Goal: Information Seeking & Learning: Learn about a topic

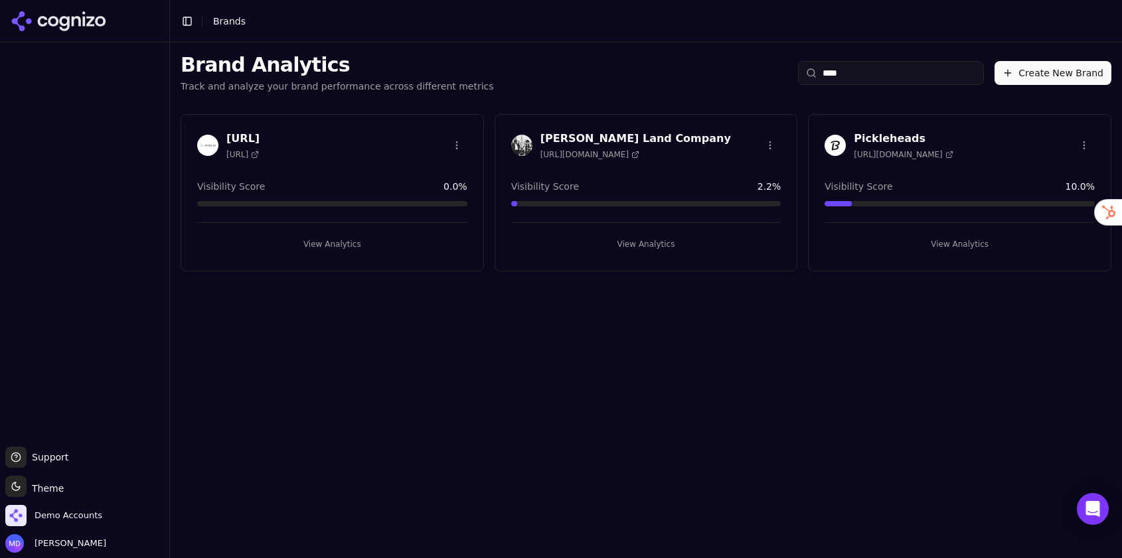
type input "****"
click at [667, 256] on div "[PERSON_NAME] Land Company [URL][DOMAIN_NAME] Visibility Score 2.2 % View Analy…" at bounding box center [645, 192] width 303 height 157
click at [615, 248] on button "View Analytics" at bounding box center [646, 244] width 270 height 21
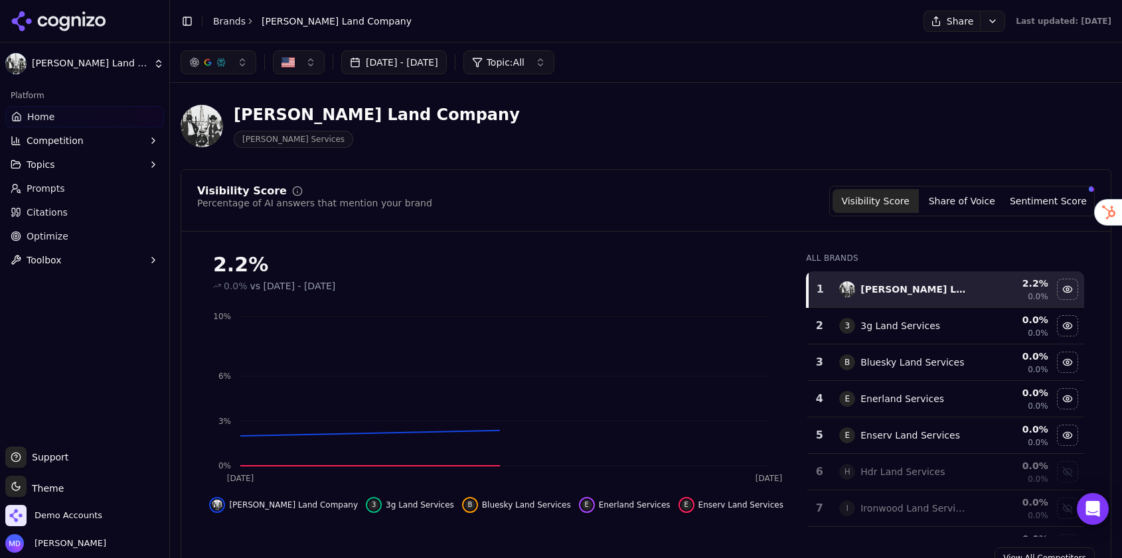
click at [64, 232] on span "Optimize" at bounding box center [48, 236] width 42 height 13
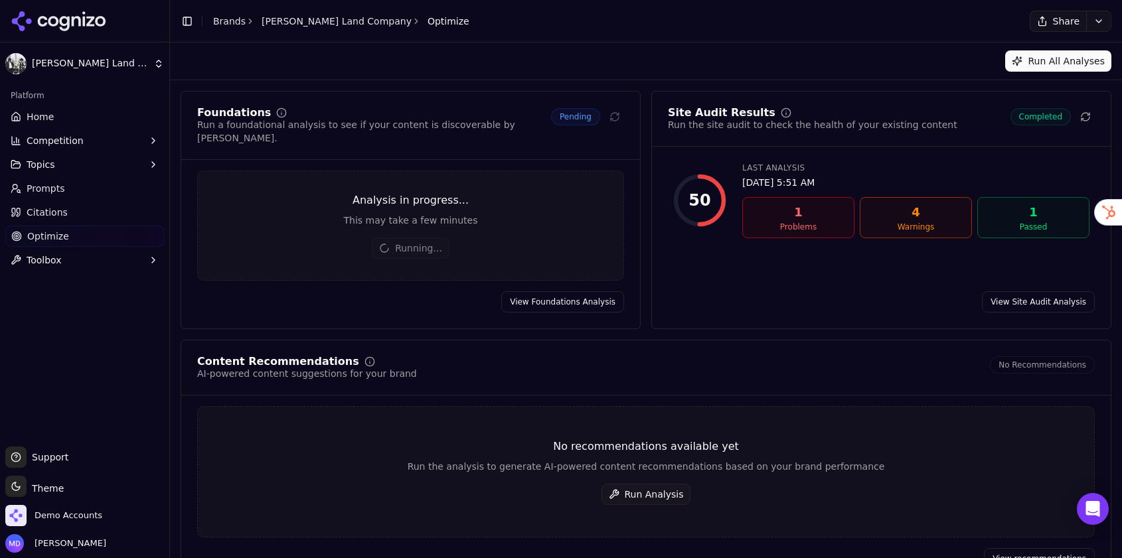
click at [654, 484] on button "Run Analysis" at bounding box center [646, 494] width 90 height 21
click at [52, 117] on link "Home" at bounding box center [84, 116] width 159 height 21
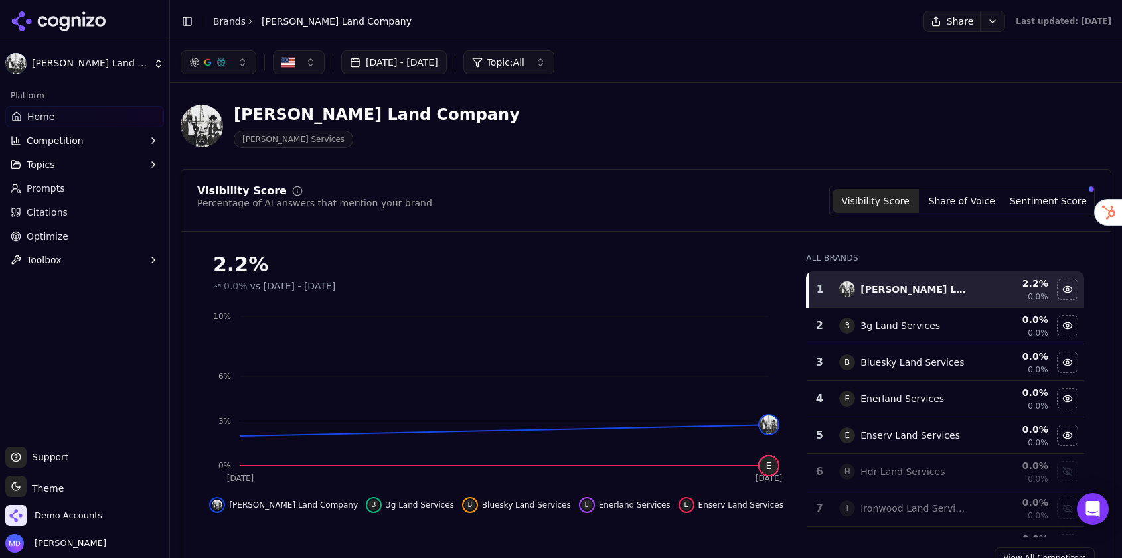
click at [43, 190] on span "Prompts" at bounding box center [46, 188] width 38 height 13
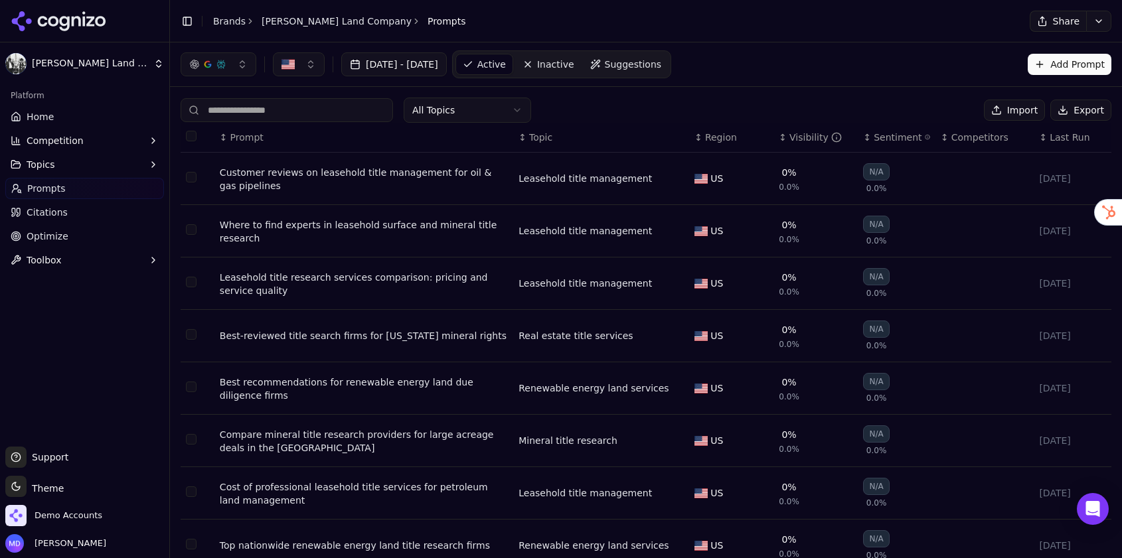
click at [42, 235] on span "Optimize" at bounding box center [48, 236] width 42 height 13
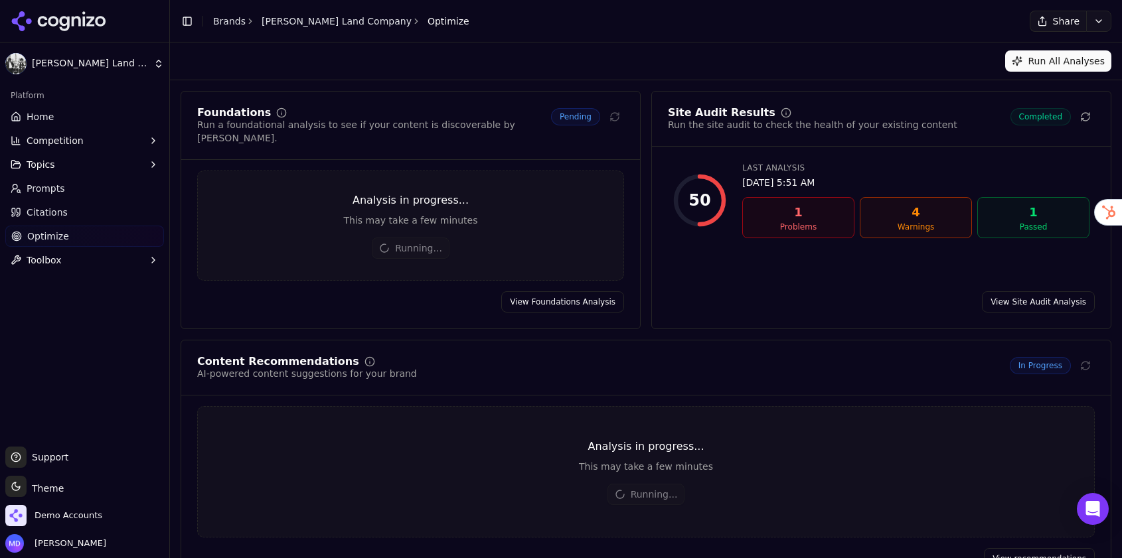
click at [34, 206] on span "Citations" at bounding box center [47, 212] width 41 height 13
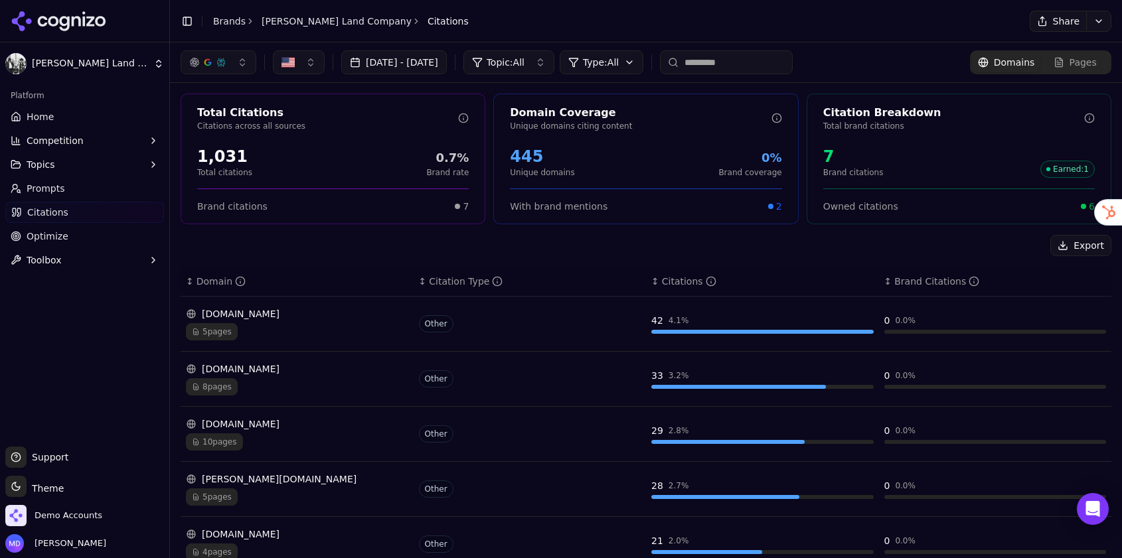
click at [40, 110] on span "Home" at bounding box center [40, 116] width 27 height 13
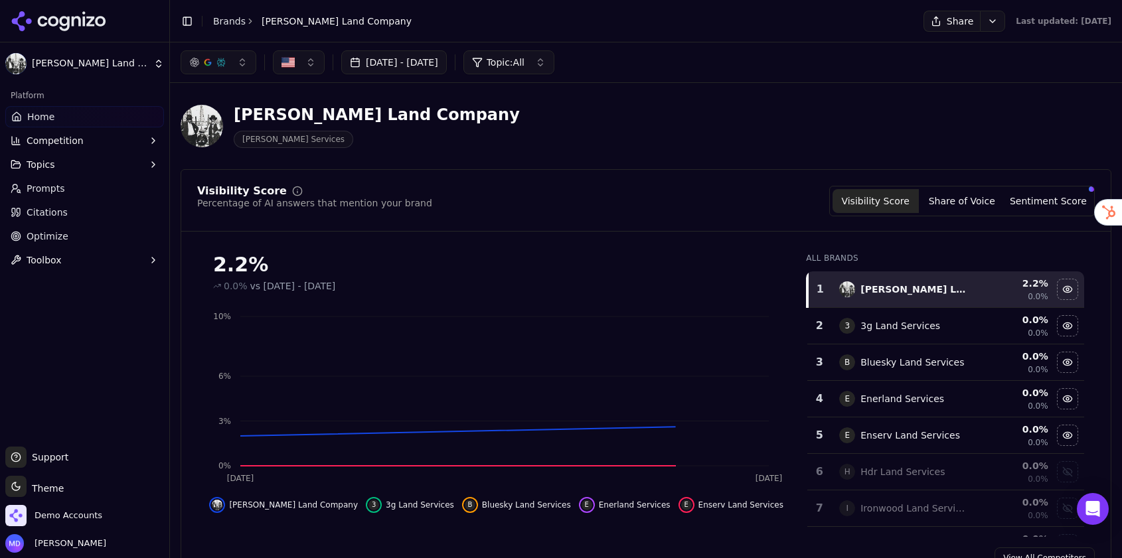
click at [1039, 202] on button "Sentiment Score" at bounding box center [1048, 201] width 86 height 24
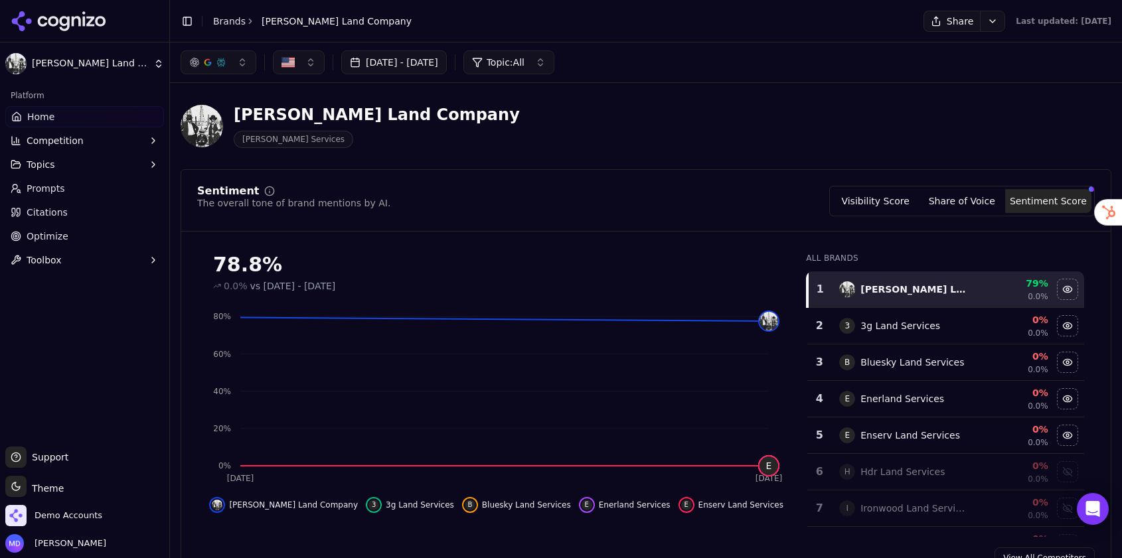
click at [881, 197] on button "Visibility Score" at bounding box center [875, 201] width 86 height 24
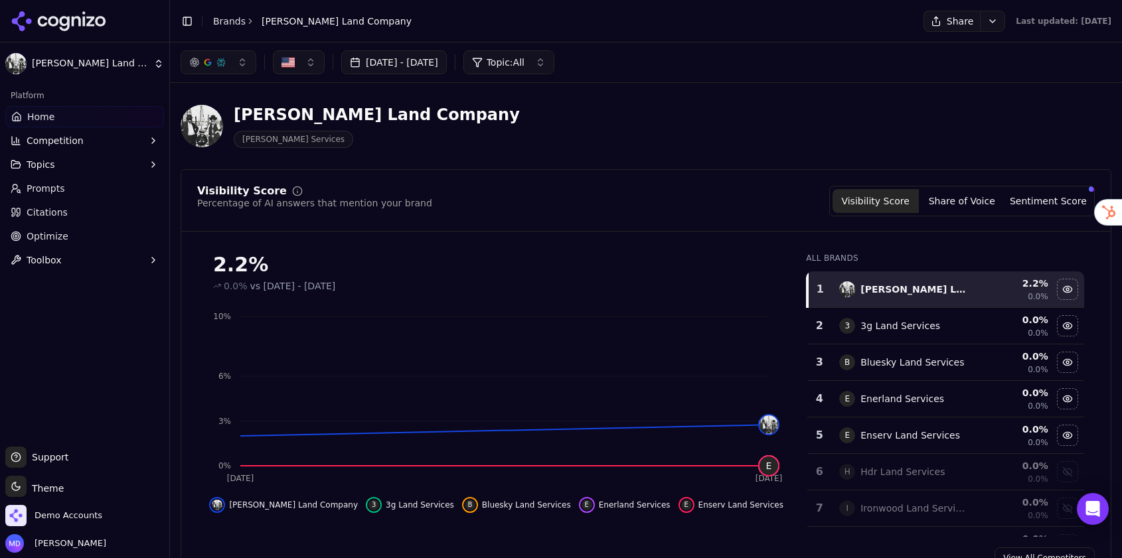
click at [104, 171] on button "Topics" at bounding box center [84, 164] width 159 height 21
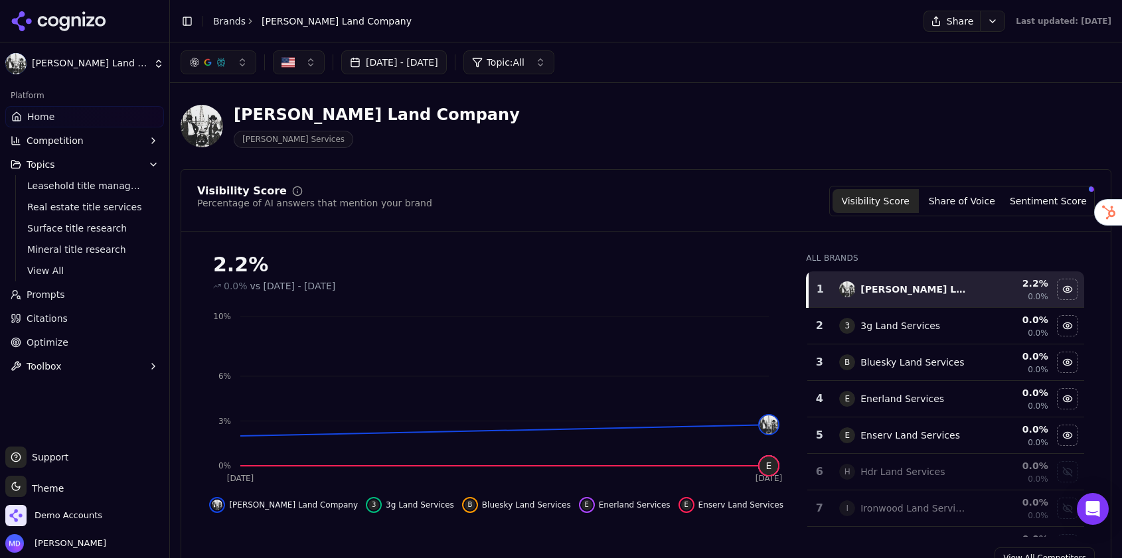
click at [50, 338] on span "Optimize" at bounding box center [48, 342] width 42 height 13
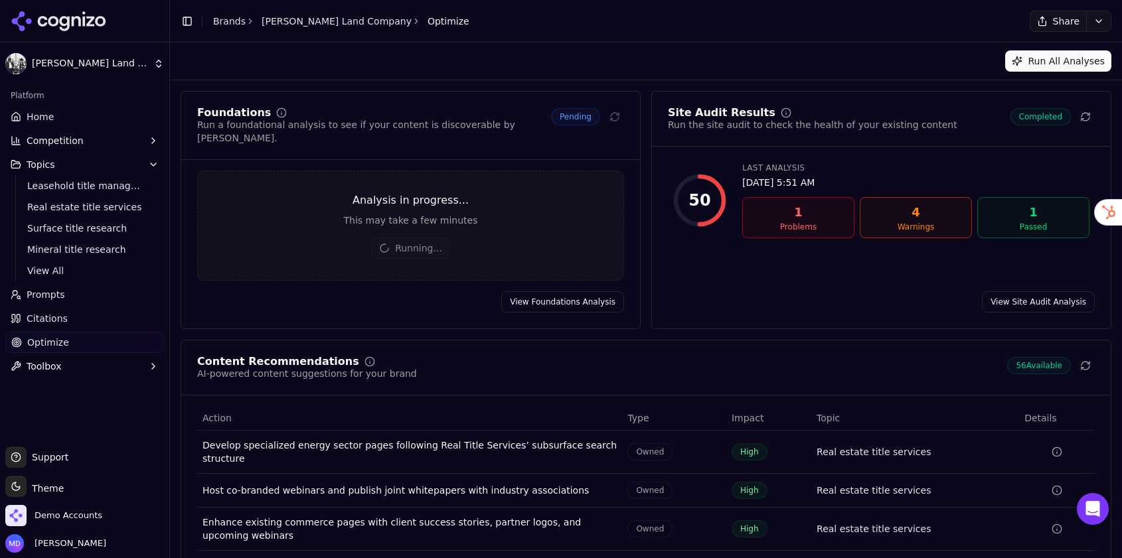
scroll to position [116, 0]
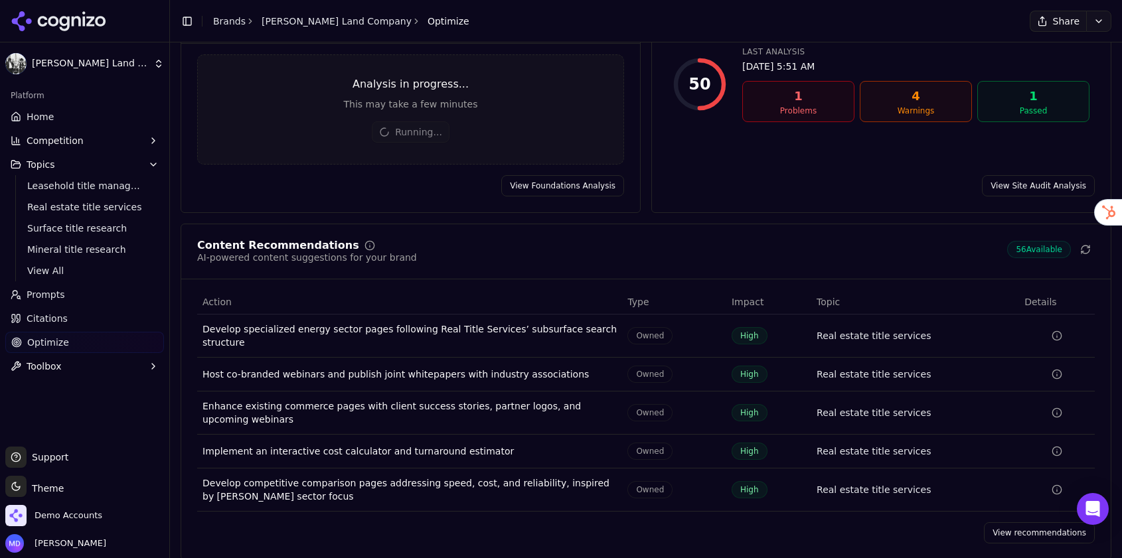
click at [1008, 522] on link "View recommendations" at bounding box center [1039, 532] width 111 height 21
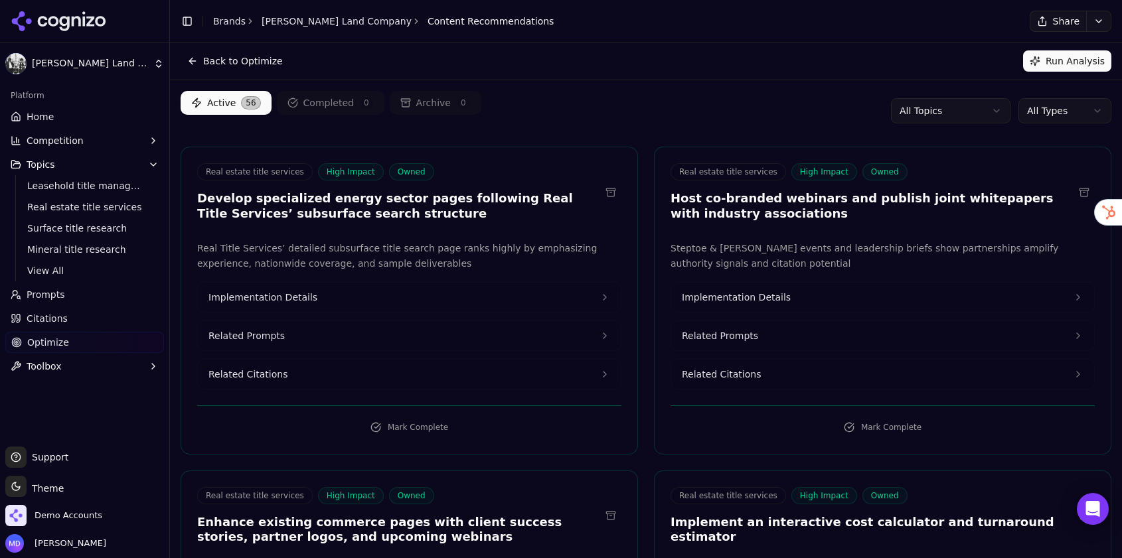
click at [65, 116] on link "Home" at bounding box center [84, 116] width 159 height 21
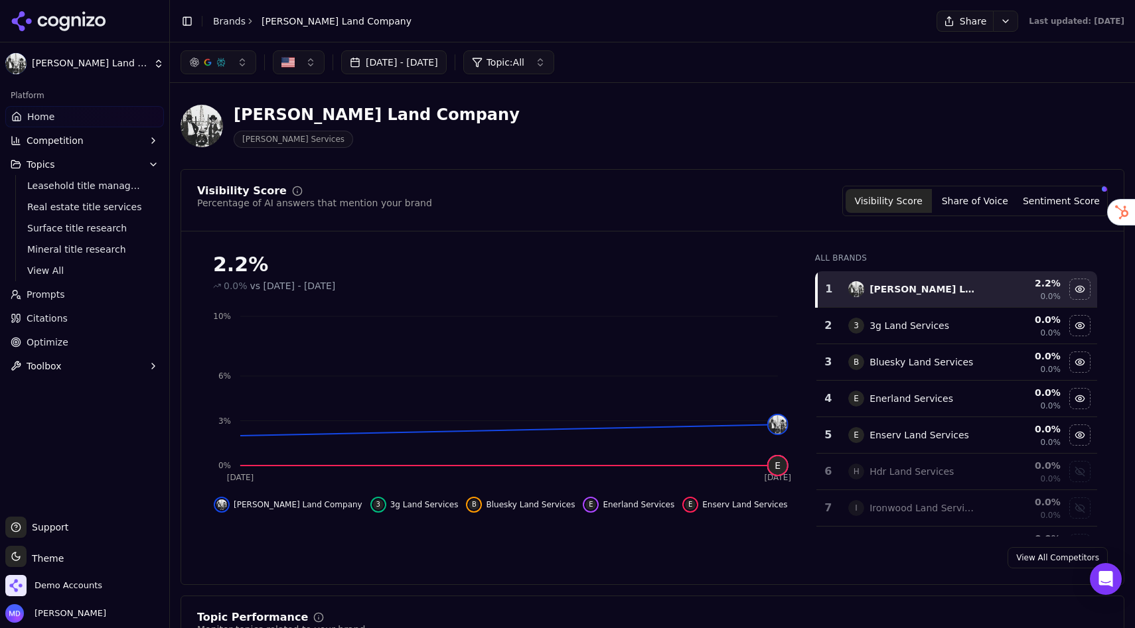
scroll to position [10, 0]
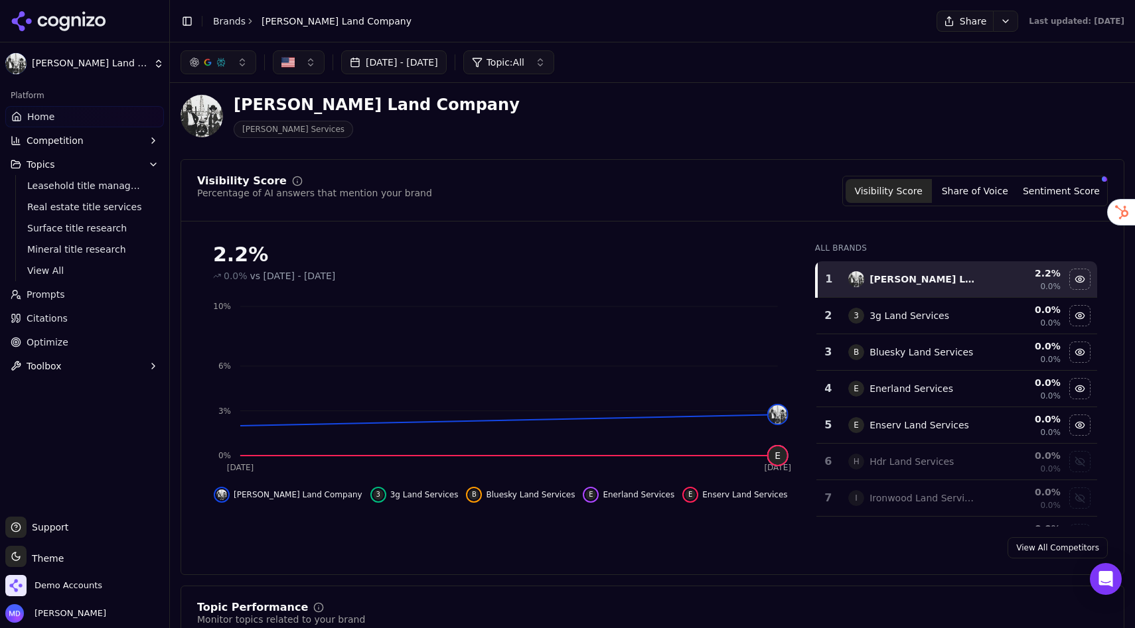
click at [51, 344] on span "Optimize" at bounding box center [48, 342] width 42 height 13
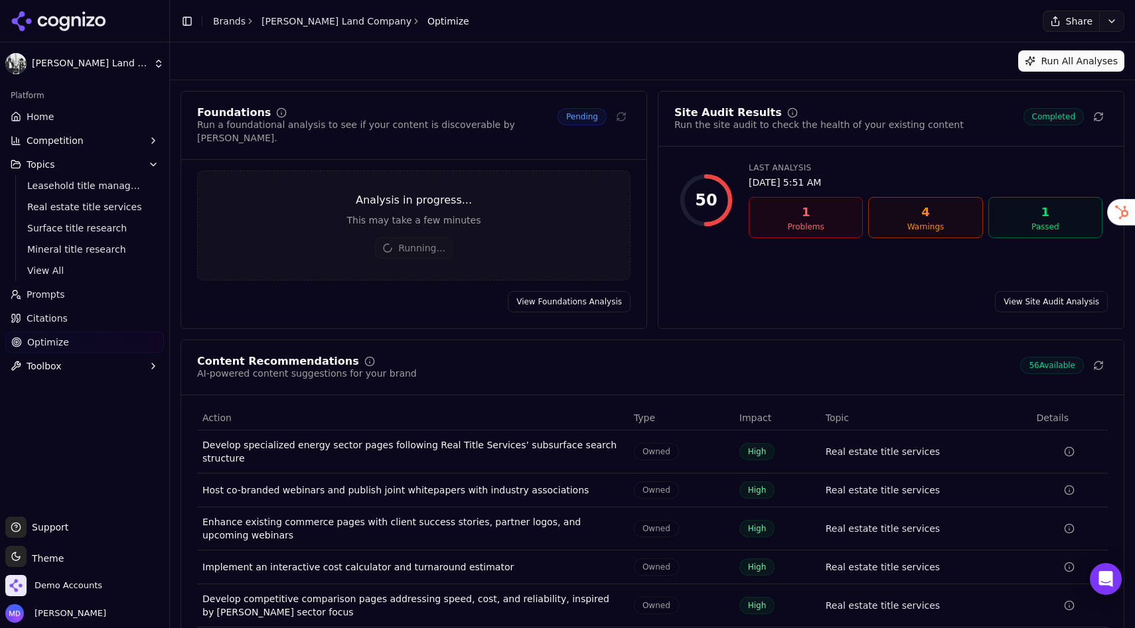
scroll to position [46, 0]
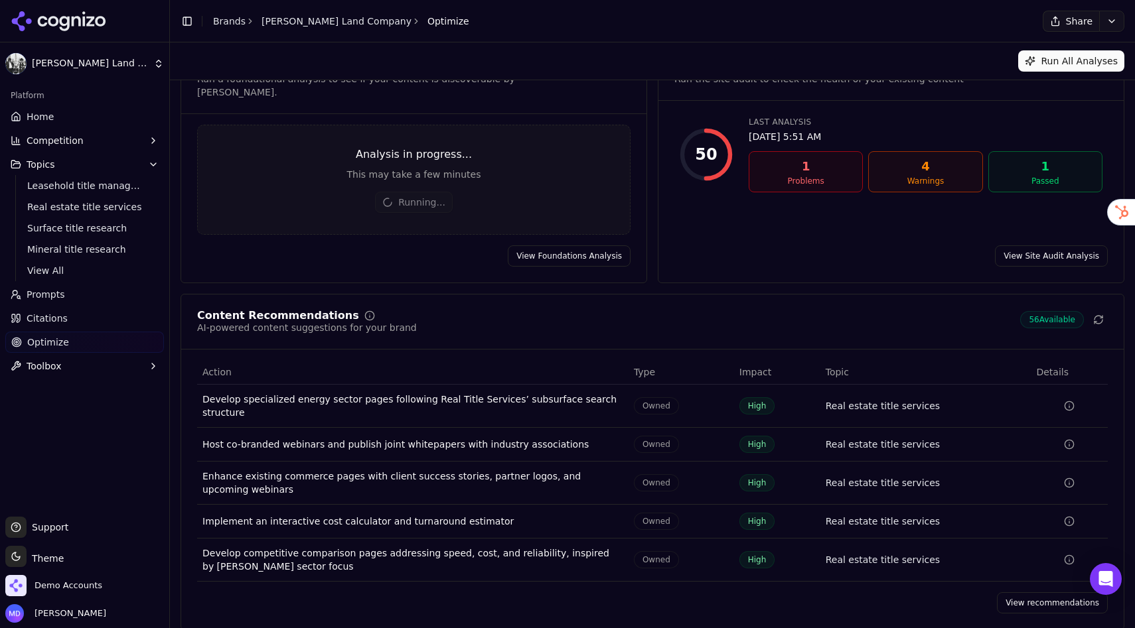
click at [1037, 557] on link "View recommendations" at bounding box center [1052, 603] width 111 height 21
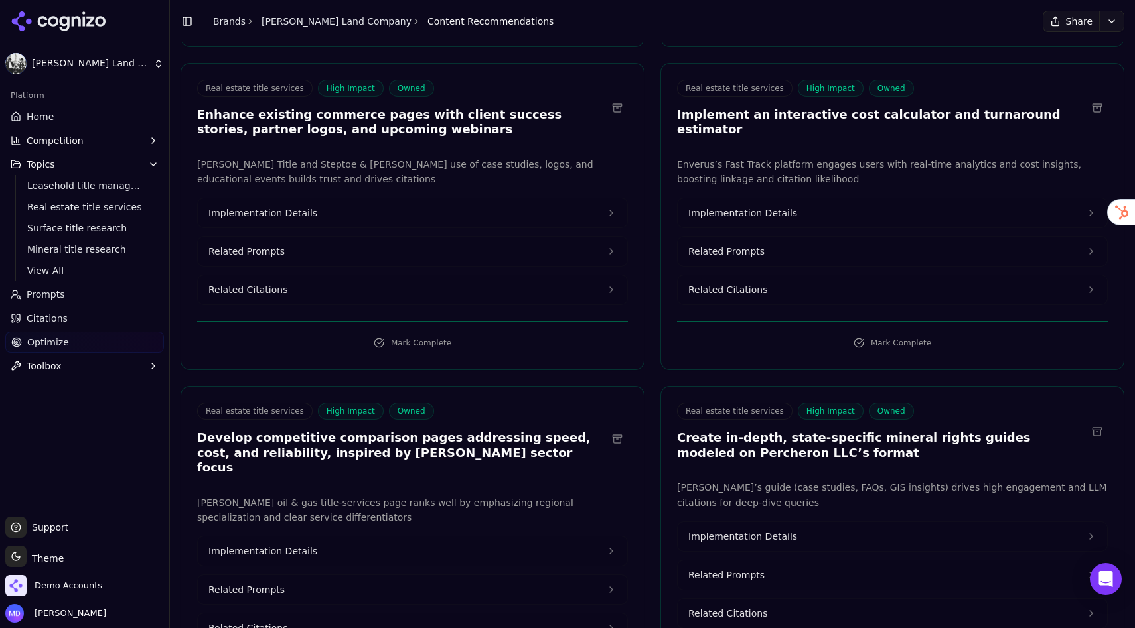
scroll to position [409, 0]
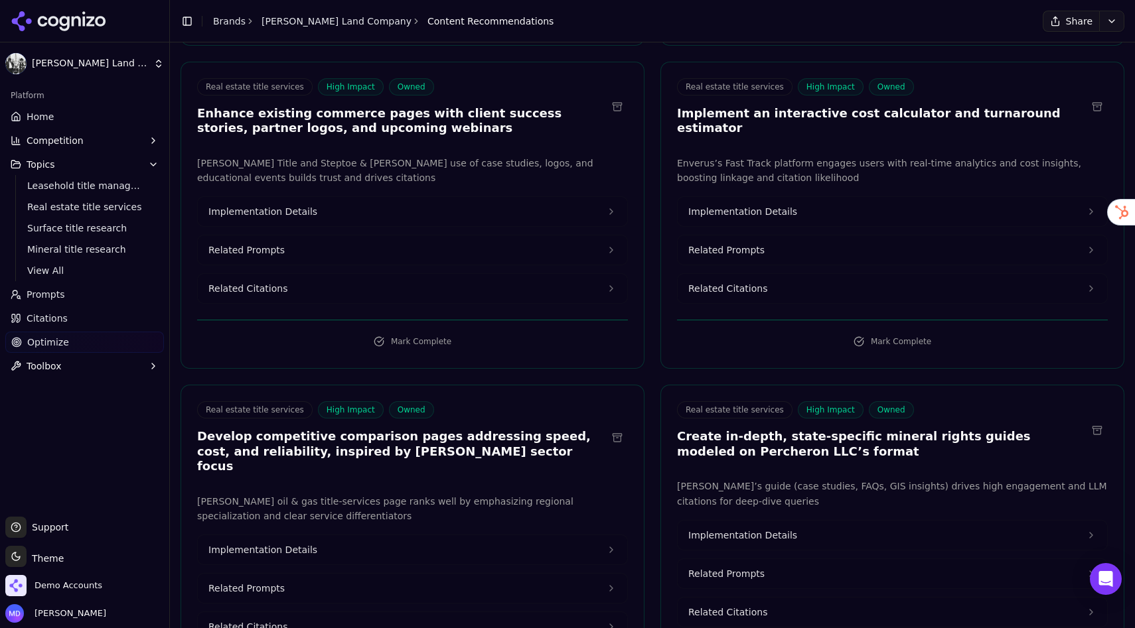
click at [353, 213] on button "Implementation Details" at bounding box center [412, 211] width 429 height 29
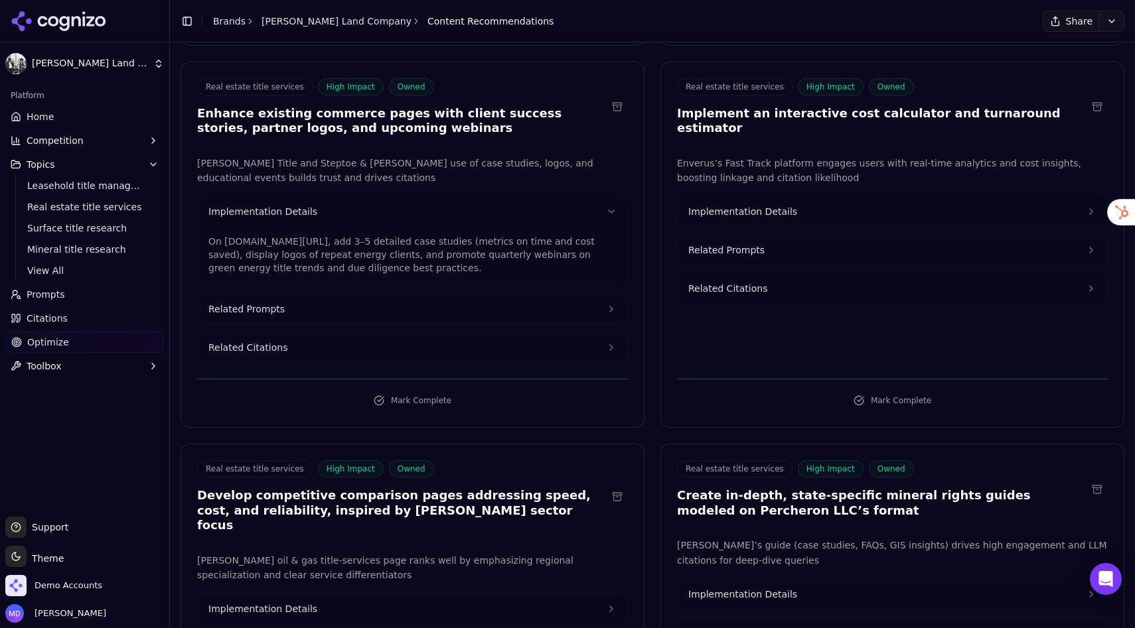
click at [803, 198] on button "Implementation Details" at bounding box center [892, 211] width 429 height 29
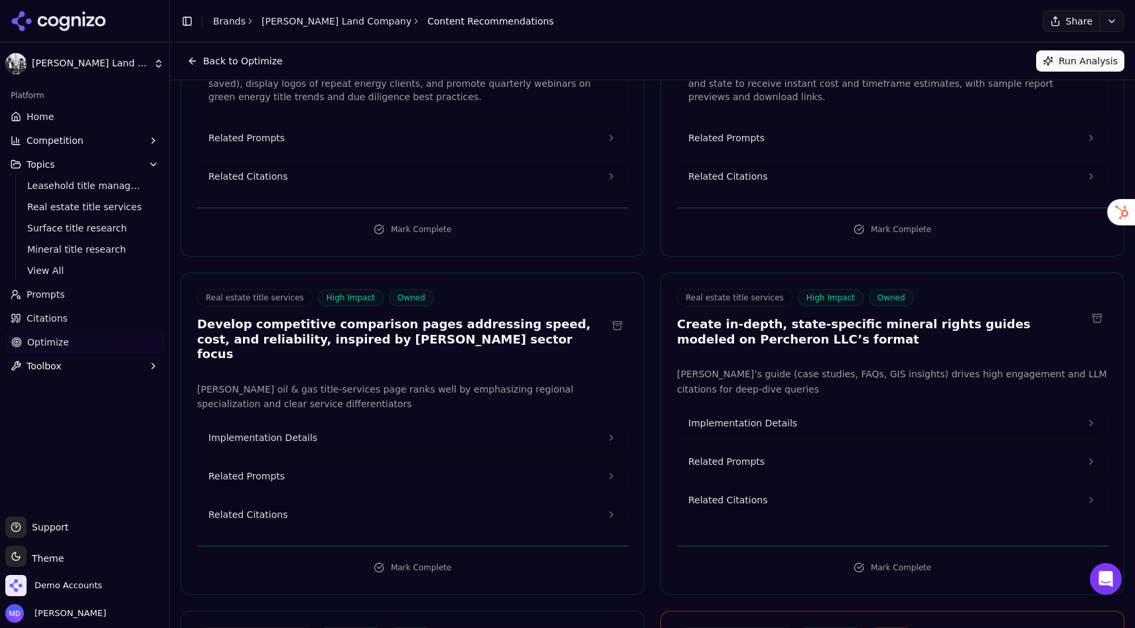
scroll to position [580, 0]
click at [80, 294] on link "Prompts" at bounding box center [84, 294] width 159 height 21
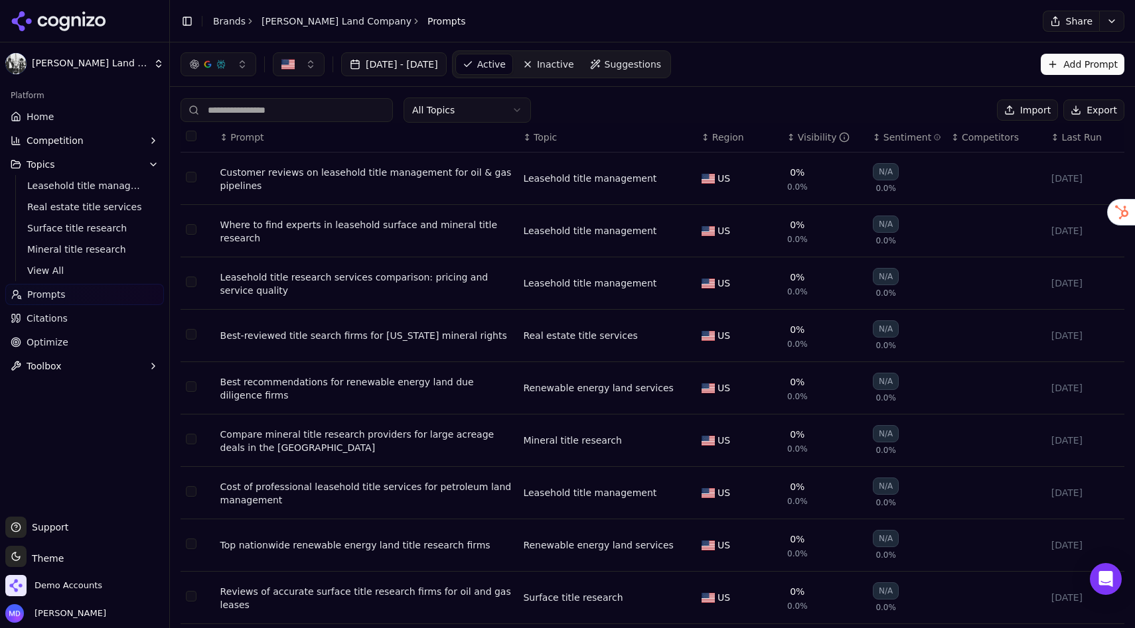
click at [79, 110] on link "Home" at bounding box center [84, 116] width 159 height 21
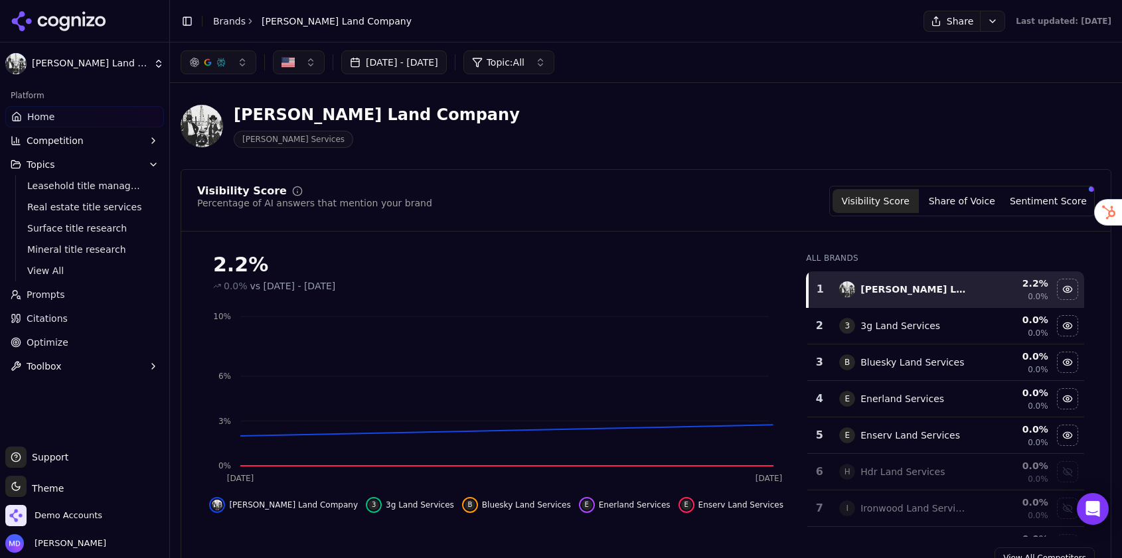
click at [228, 23] on link "Brands" at bounding box center [229, 21] width 33 height 11
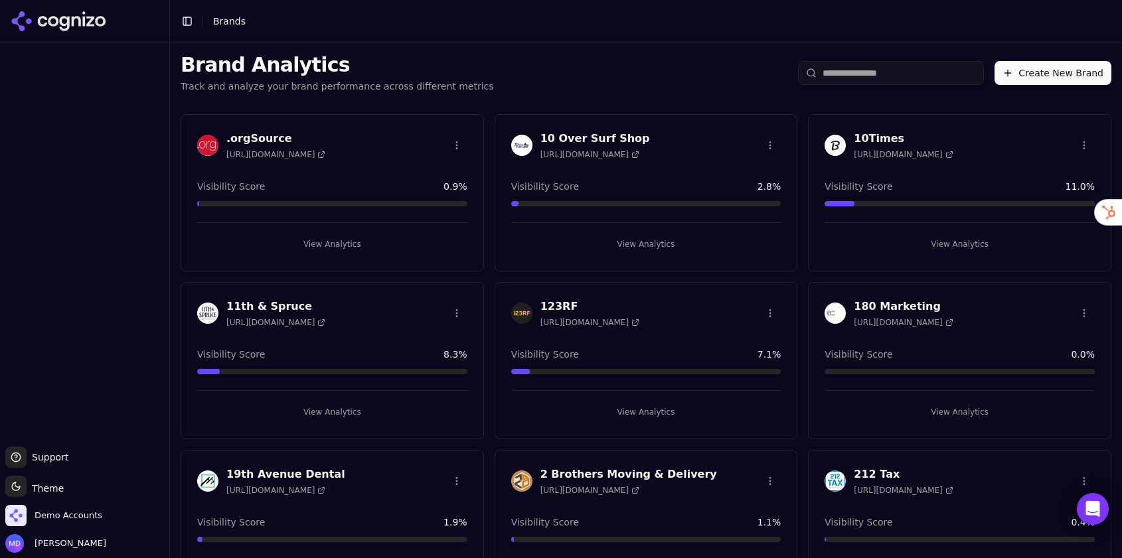
click at [828, 63] on input "search" at bounding box center [891, 73] width 186 height 24
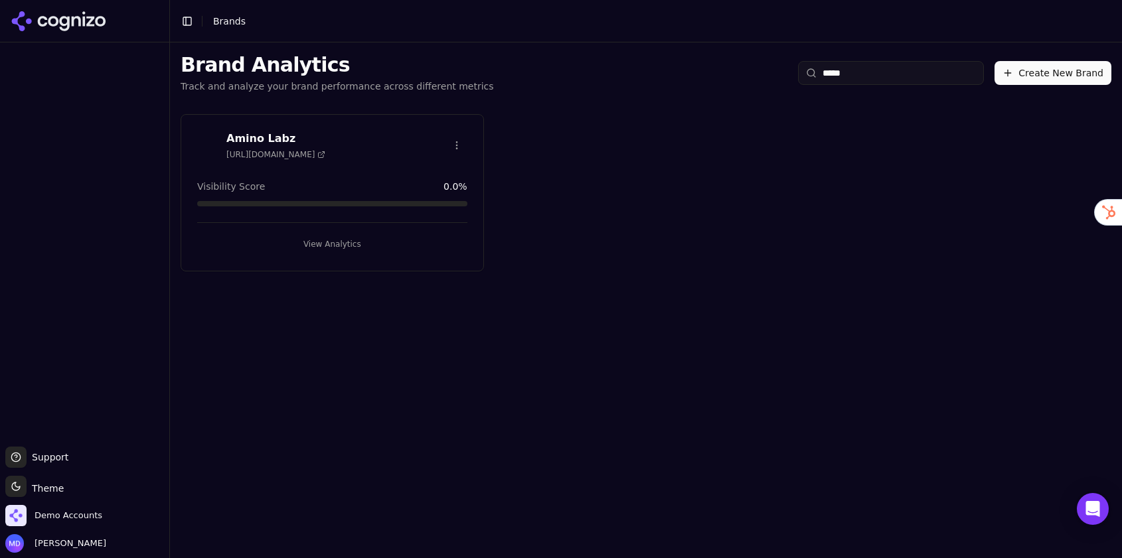
type input "*****"
click at [311, 240] on button "View Analytics" at bounding box center [332, 244] width 270 height 21
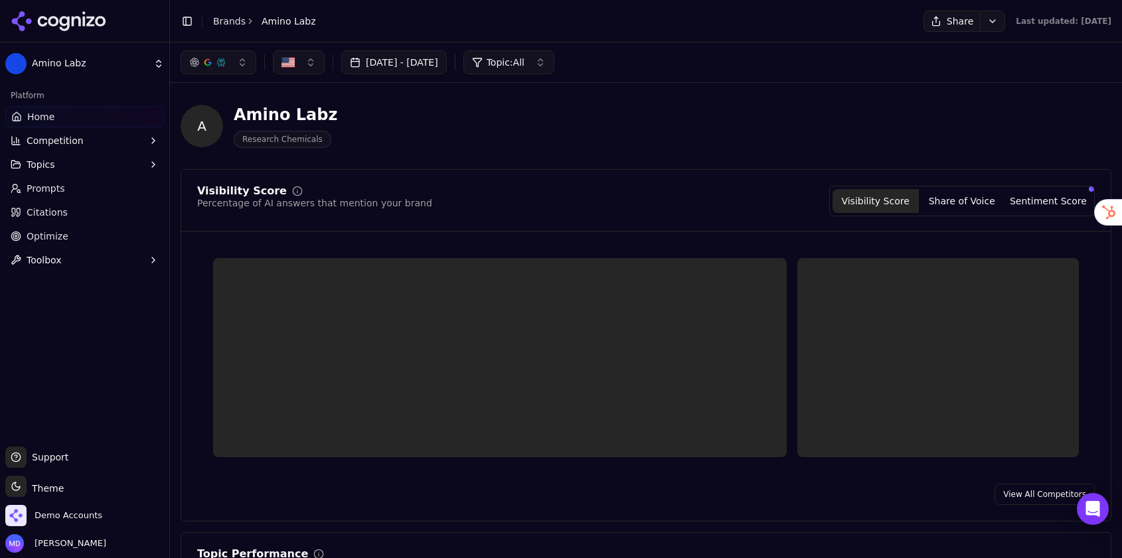
click at [62, 238] on span "Optimize" at bounding box center [48, 236] width 42 height 13
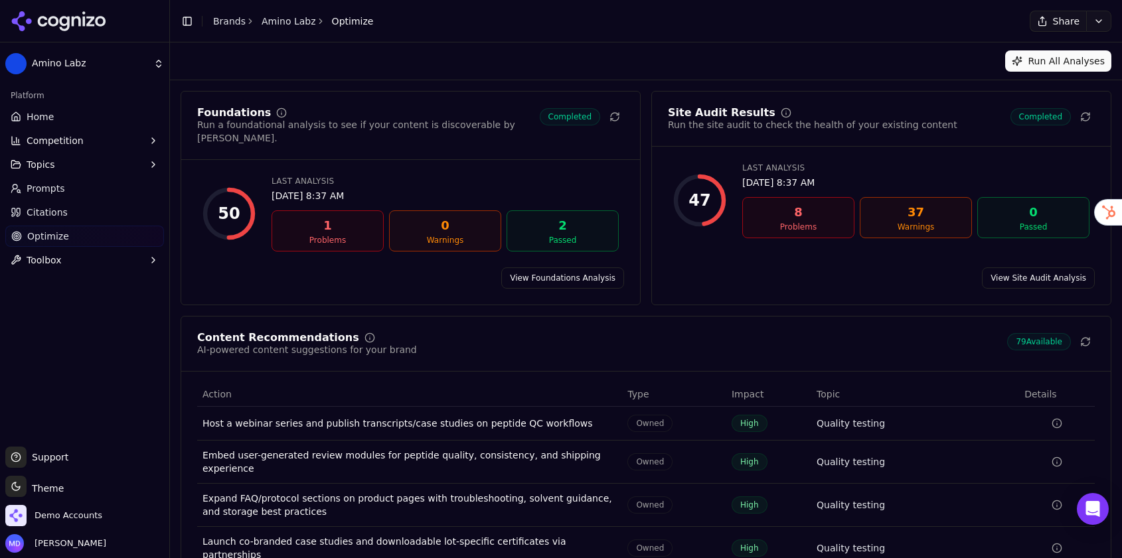
click at [66, 109] on link "Home" at bounding box center [84, 116] width 159 height 21
